Goal: Information Seeking & Learning: Find specific fact

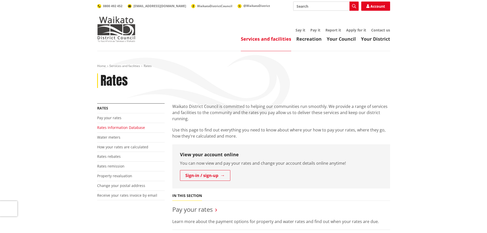
click at [107, 129] on link "Rates Information Database" at bounding box center [121, 127] width 48 height 5
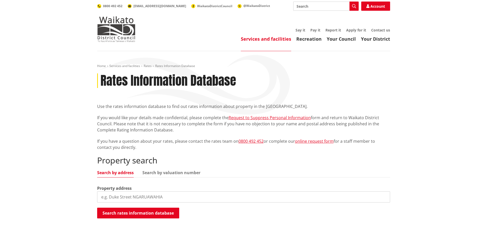
click at [115, 200] on input "search" at bounding box center [243, 196] width 293 height 11
type input "10 glenkirk cres"
click at [123, 213] on button "Search rates information database" at bounding box center [138, 213] width 82 height 11
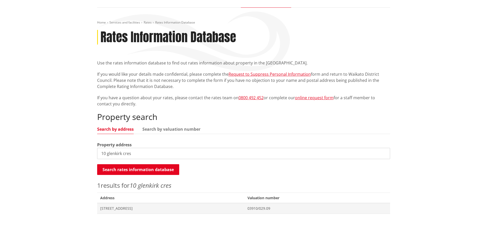
scroll to position [51, 0]
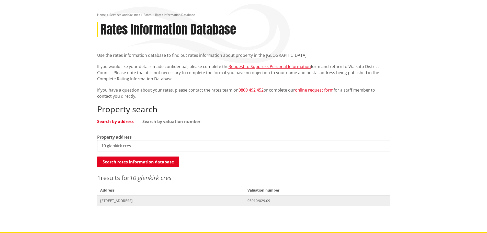
click at [133, 201] on span "[STREET_ADDRESS]" at bounding box center [170, 200] width 141 height 5
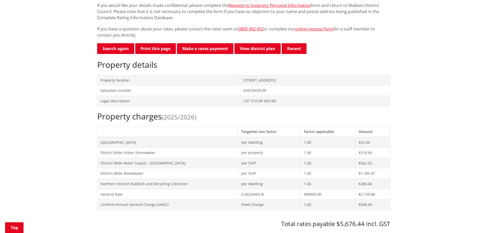
scroll to position [128, 0]
